Goal: Check status: Check status

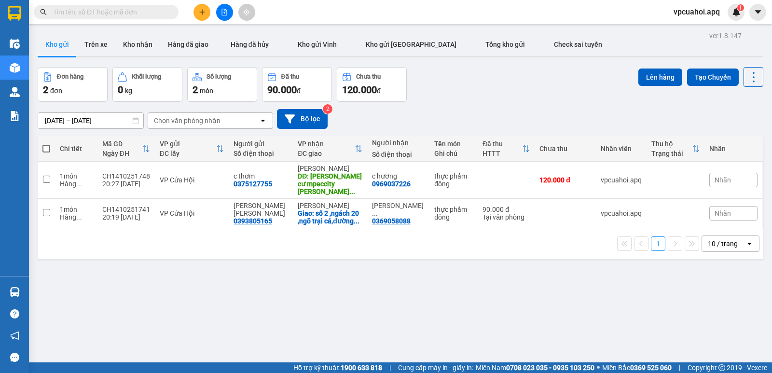
click at [67, 13] on input "text" at bounding box center [110, 12] width 114 height 11
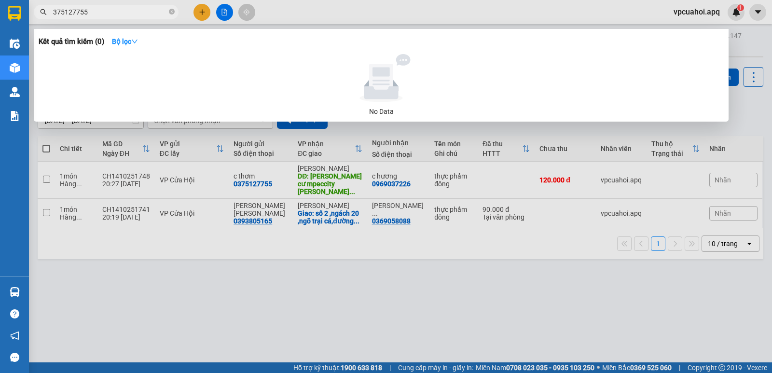
click at [88, 12] on input "375127755" at bounding box center [110, 12] width 114 height 11
type input "3"
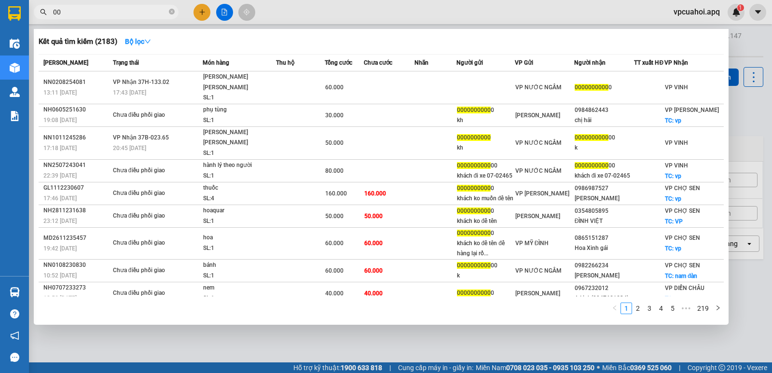
type input "0"
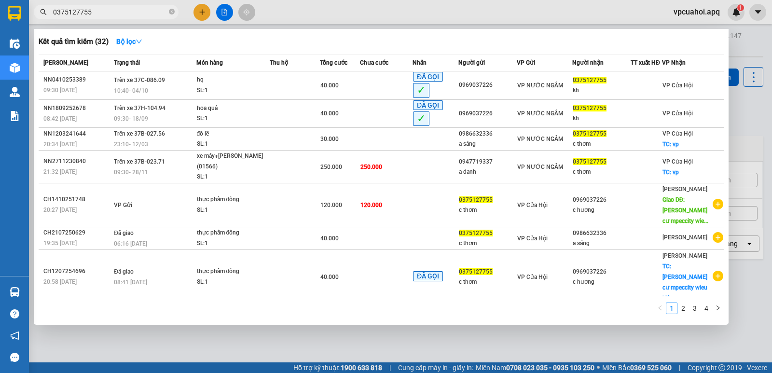
type input "0375127755"
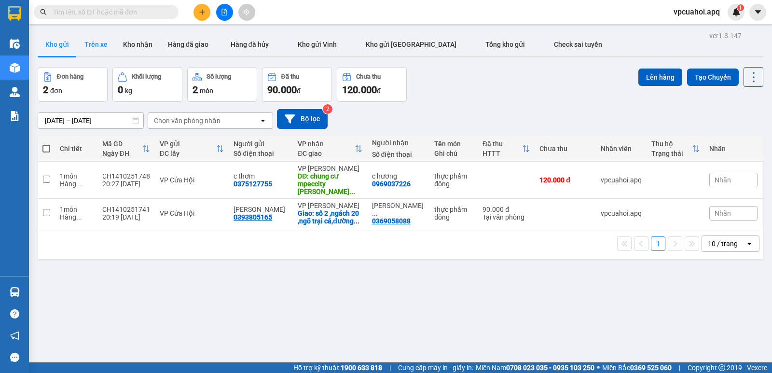
click at [96, 47] on button "Trên xe" at bounding box center [96, 44] width 39 height 23
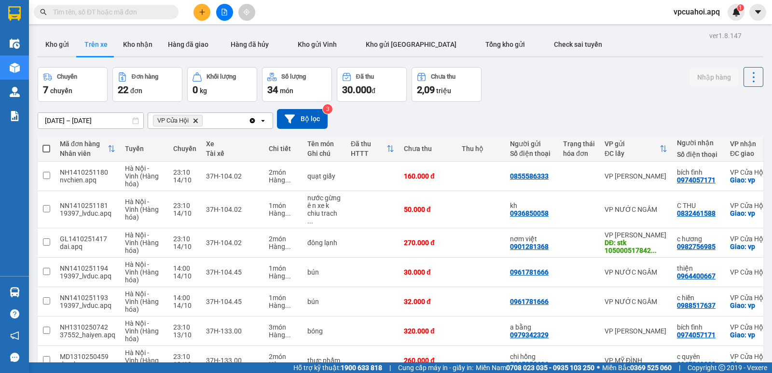
click at [195, 123] on icon "Delete" at bounding box center [195, 121] width 6 height 6
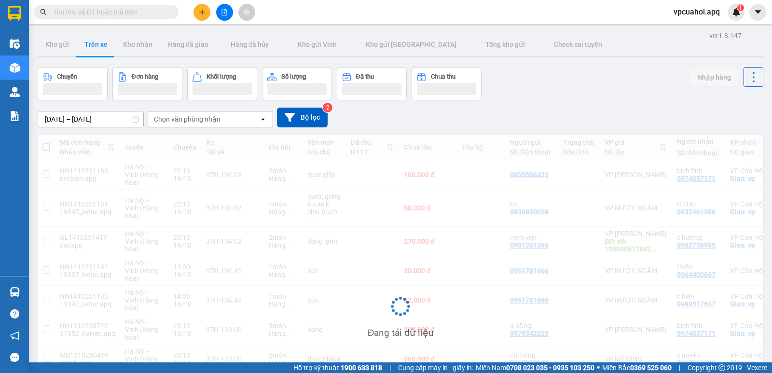
click at [198, 122] on div "Chọn văn phòng nhận" at bounding box center [187, 119] width 67 height 10
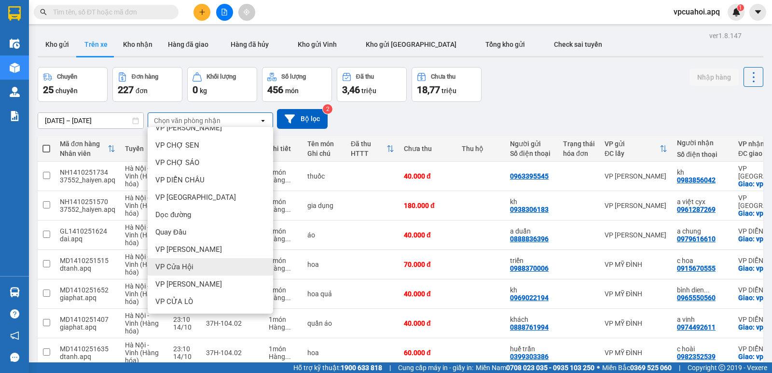
scroll to position [134, 0]
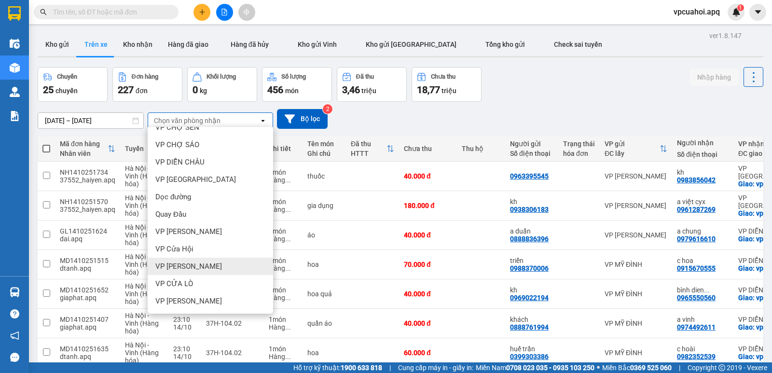
click at [190, 267] on span "VP [PERSON_NAME]" at bounding box center [188, 266] width 67 height 10
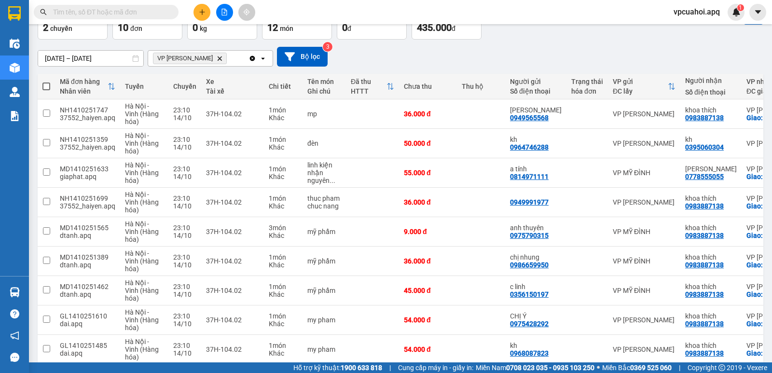
scroll to position [0, 0]
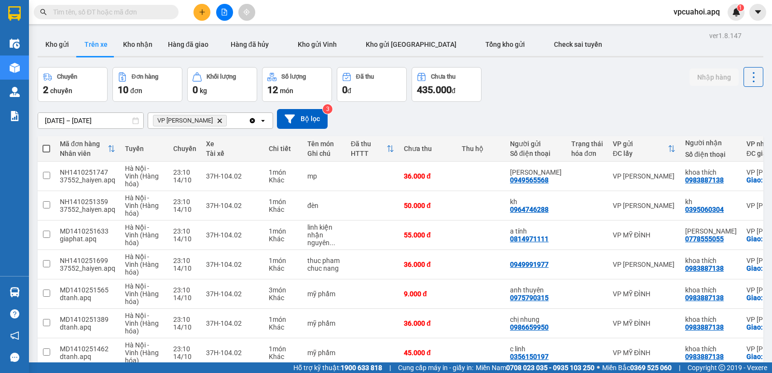
click at [217, 118] on icon "Delete" at bounding box center [220, 121] width 6 height 6
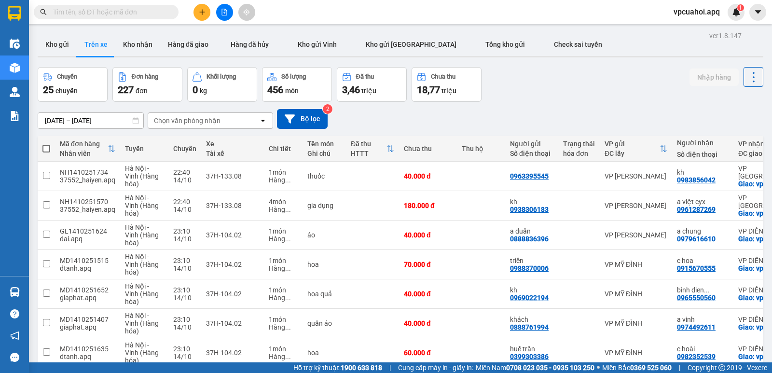
click at [221, 121] on div "Chọn văn phòng nhận" at bounding box center [203, 120] width 111 height 15
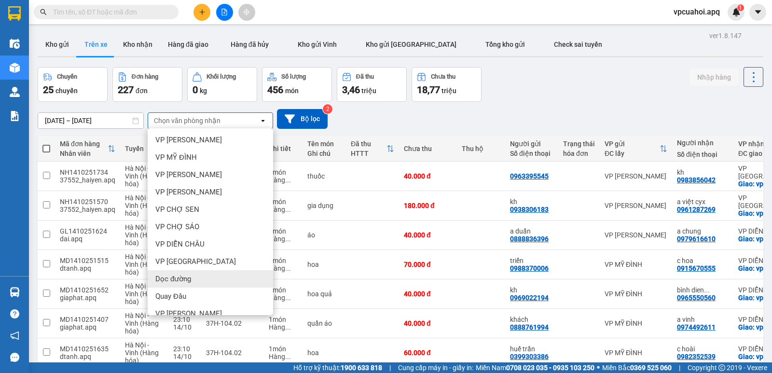
scroll to position [134, 0]
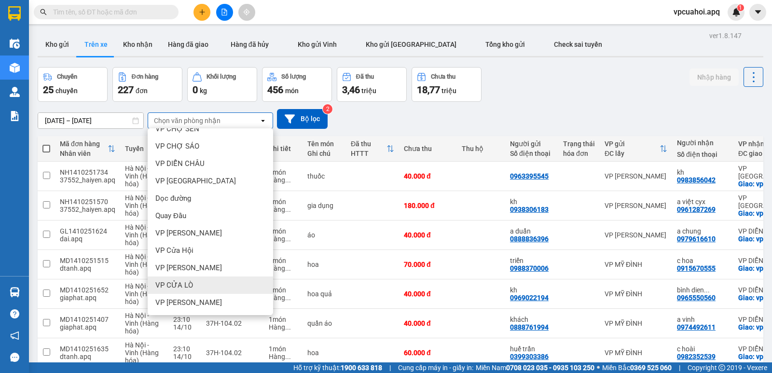
click at [192, 285] on div "VP CỬA LÒ" at bounding box center [210, 284] width 125 height 17
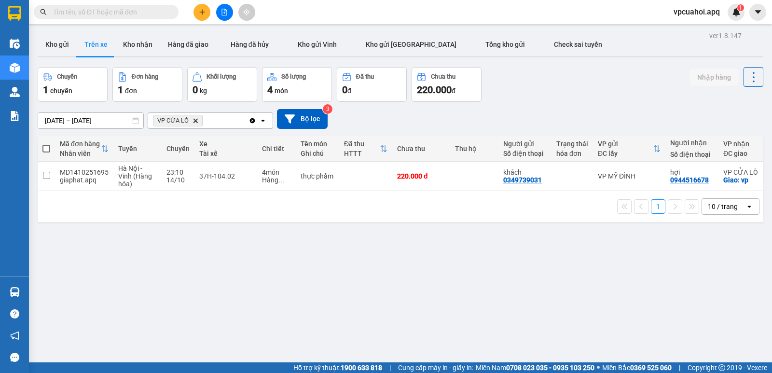
click at [196, 122] on icon "VP CỬA LÒ, close by backspace" at bounding box center [195, 120] width 4 height 4
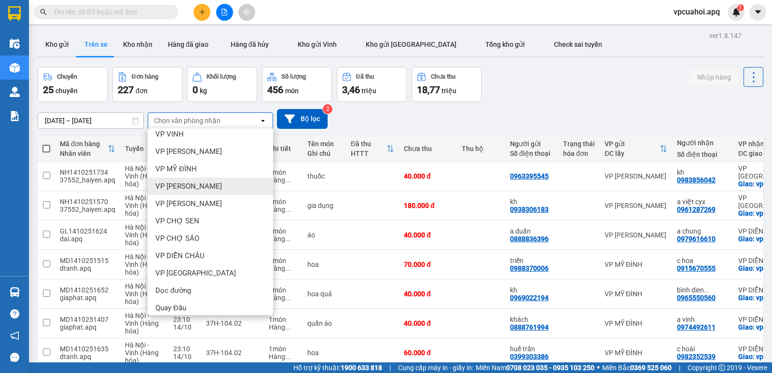
scroll to position [96, 0]
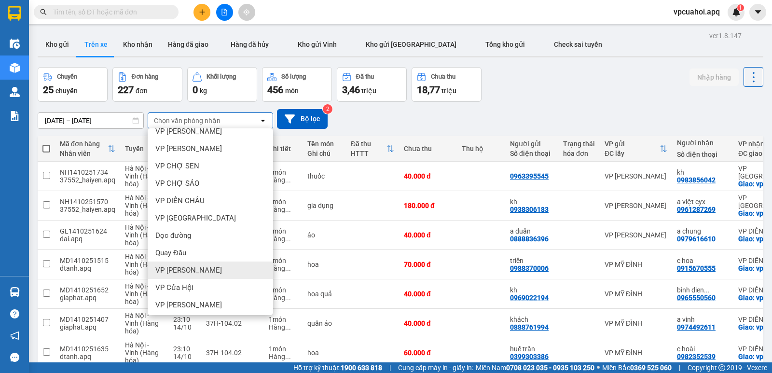
click at [185, 273] on span "VP [PERSON_NAME]" at bounding box center [188, 270] width 67 height 10
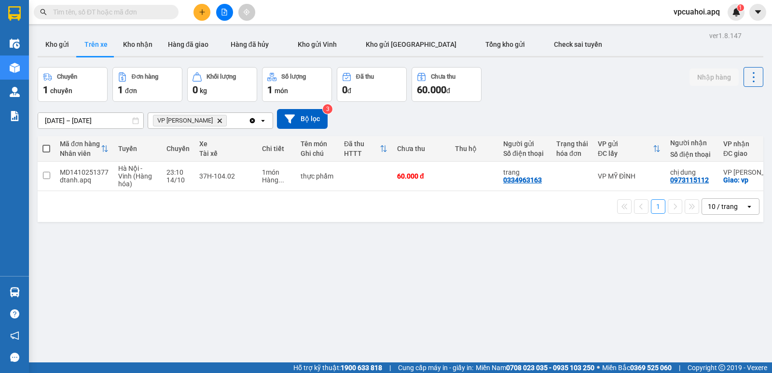
click at [217, 120] on icon "Delete" at bounding box center [220, 121] width 6 height 6
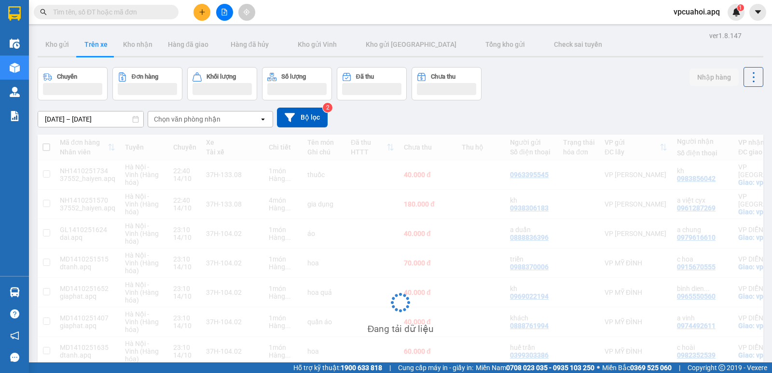
click at [210, 120] on div "Chọn văn phòng nhận" at bounding box center [187, 119] width 67 height 10
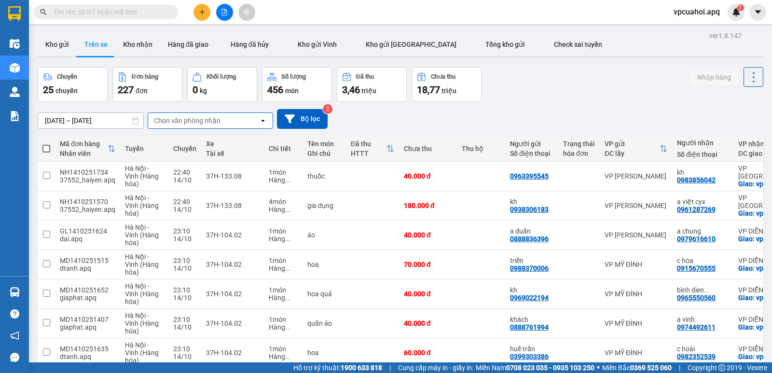
click at [228, 119] on div "Chọn văn phòng nhận" at bounding box center [203, 120] width 111 height 15
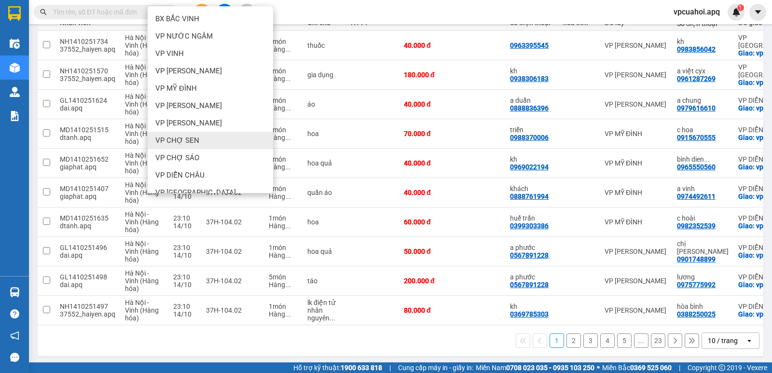
scroll to position [137, 0]
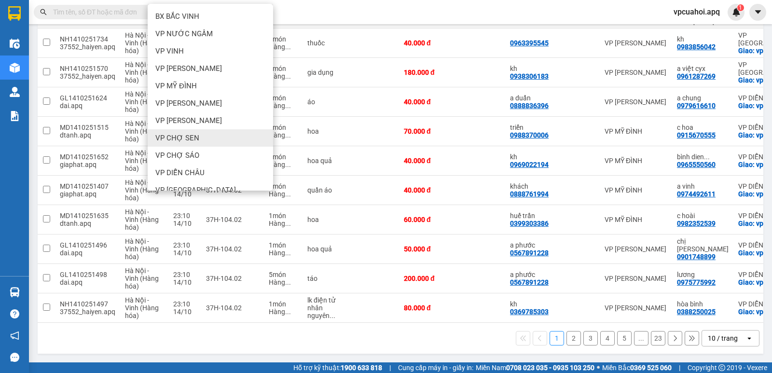
click at [207, 135] on div "VP CHỢ SEN" at bounding box center [210, 137] width 125 height 17
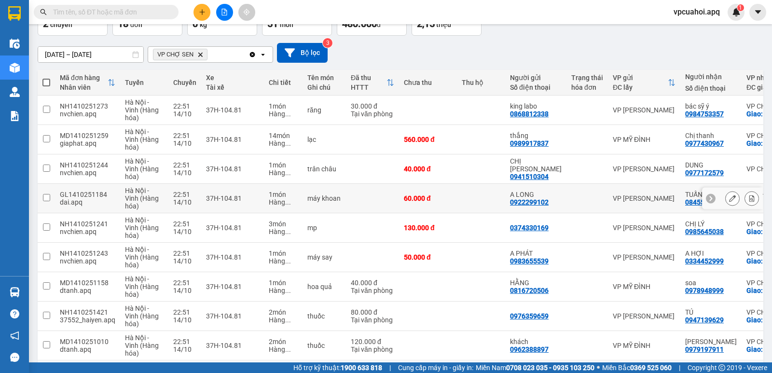
scroll to position [0, 0]
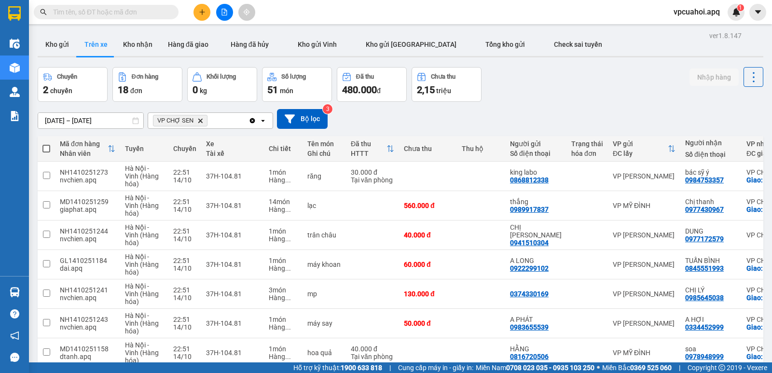
click at [198, 119] on icon "VP CHỢ SEN, close by backspace" at bounding box center [200, 120] width 4 height 4
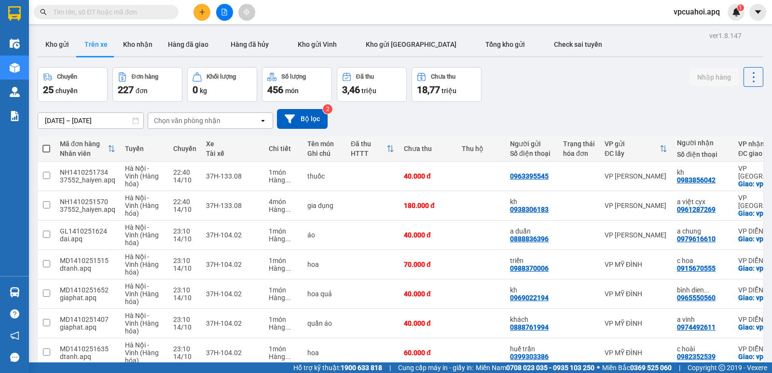
click at [221, 117] on div "Chọn văn phòng nhận" at bounding box center [203, 120] width 111 height 15
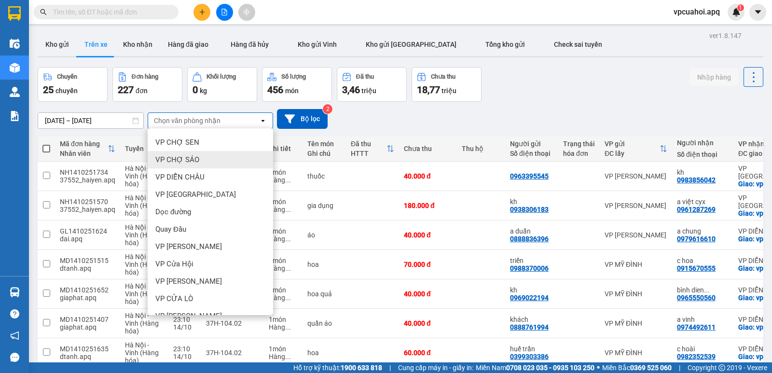
scroll to position [134, 0]
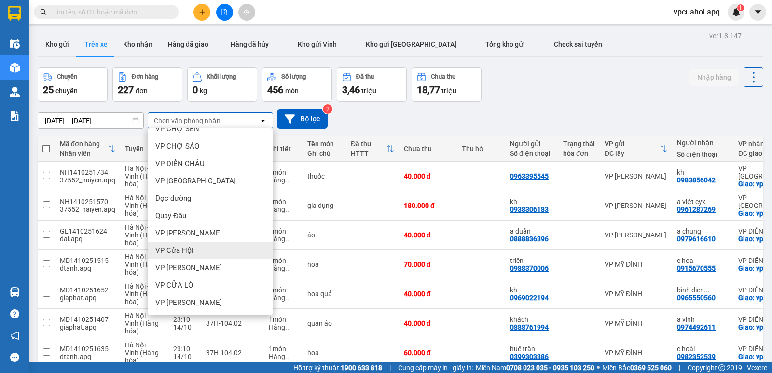
click at [187, 250] on span "VP Cửa Hội" at bounding box center [174, 251] width 38 height 10
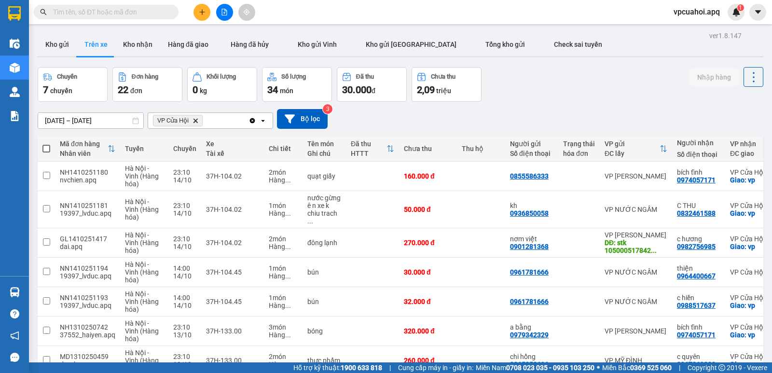
click at [194, 120] on icon "Delete" at bounding box center [195, 121] width 6 height 6
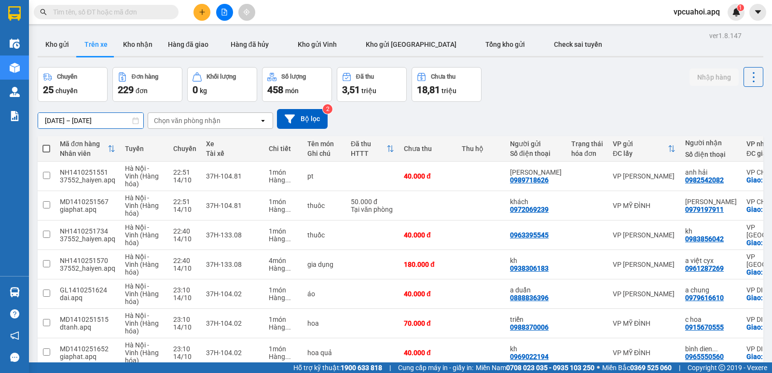
click at [81, 120] on input "[DATE] – [DATE]" at bounding box center [90, 120] width 105 height 15
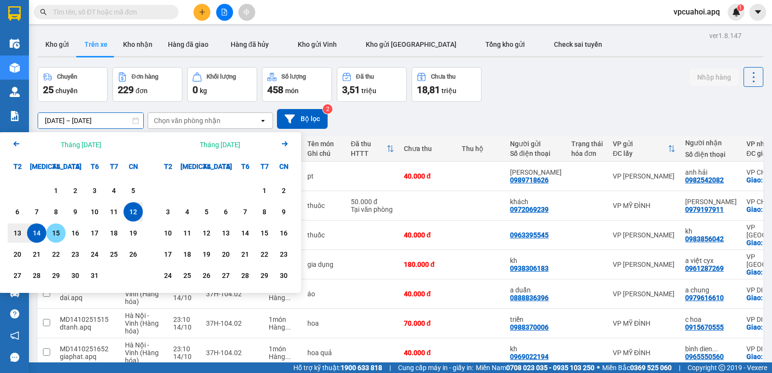
click at [55, 237] on div "15" at bounding box center [56, 233] width 14 height 12
click at [38, 233] on div "14" at bounding box center [37, 233] width 14 height 12
type input "[DATE] – [DATE]"
click at [38, 233] on td at bounding box center [46, 234] width 17 height 29
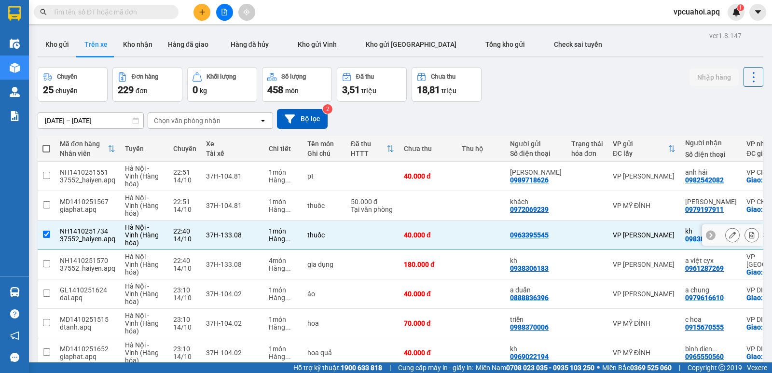
checkbox input "false"
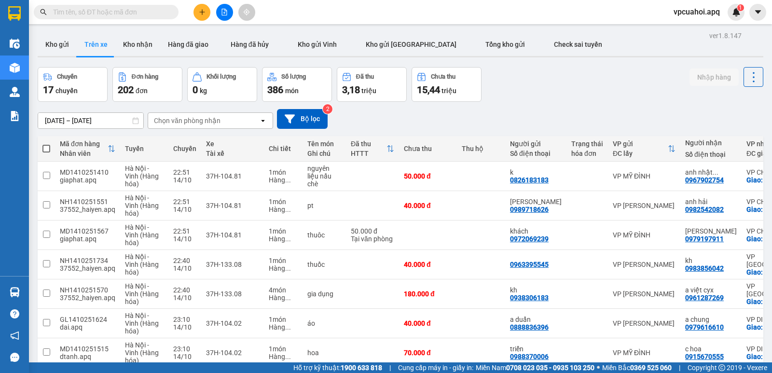
click at [231, 121] on div "Chọn văn phòng nhận" at bounding box center [203, 120] width 111 height 15
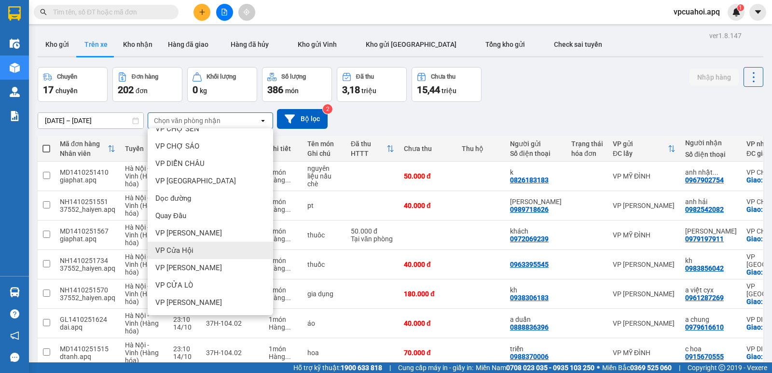
click at [189, 246] on span "VP Cửa Hội" at bounding box center [174, 251] width 38 height 10
